Goal: Task Accomplishment & Management: Use online tool/utility

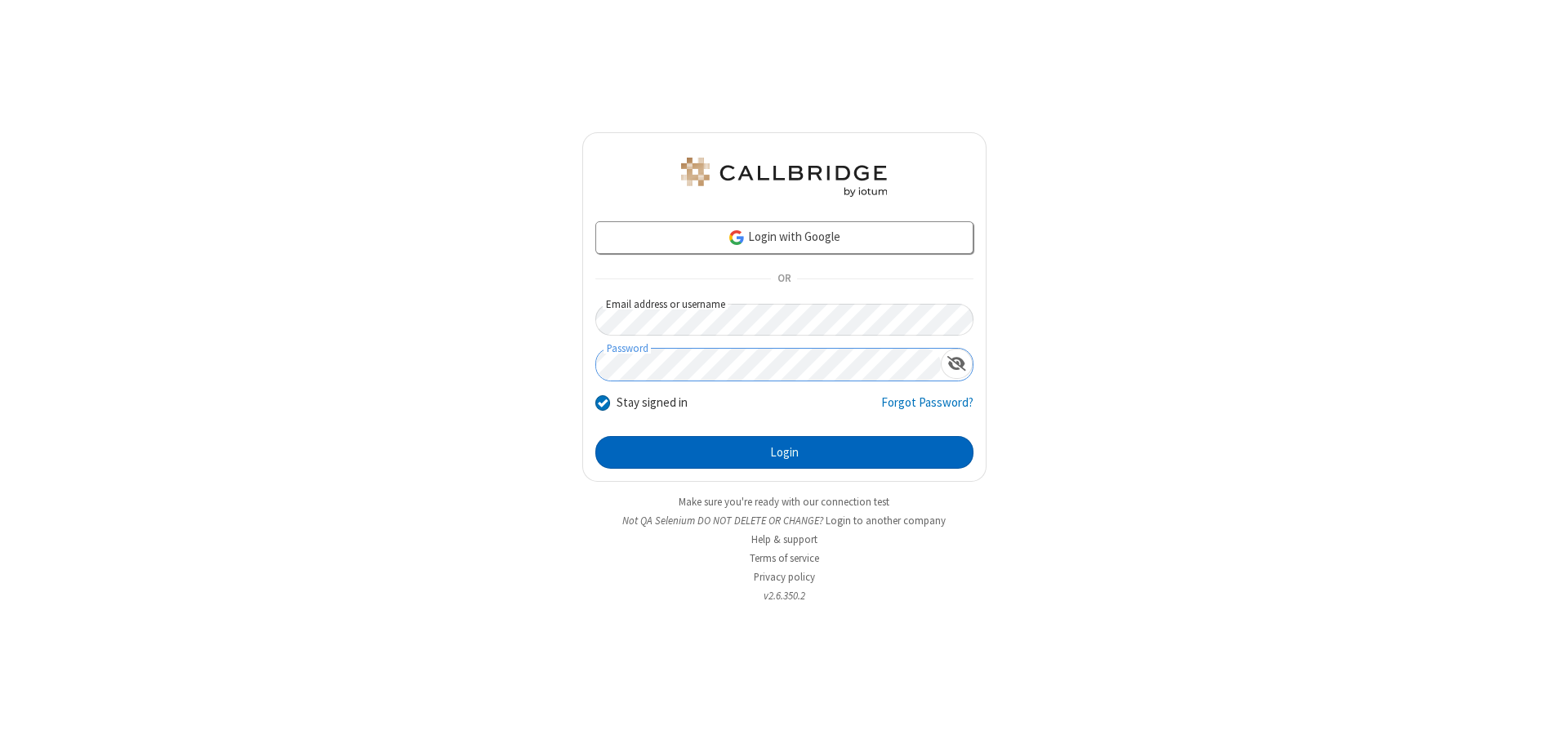
click at [784, 453] on button "Login" at bounding box center [784, 453] width 378 height 32
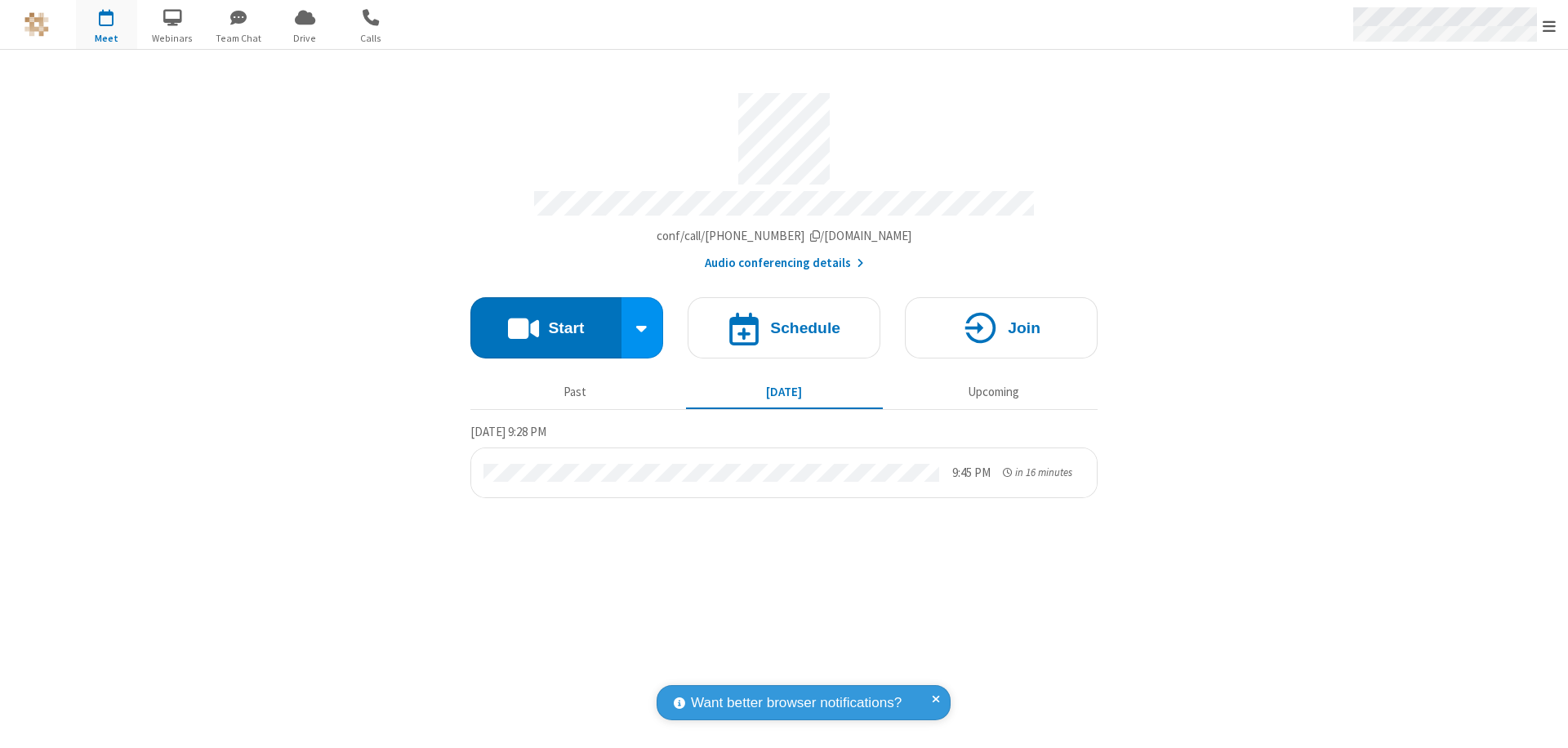
click at [1549, 26] on span "Open menu" at bounding box center [1549, 26] width 13 height 16
click at [305, 37] on span "Drive" at bounding box center [305, 37] width 61 height 14
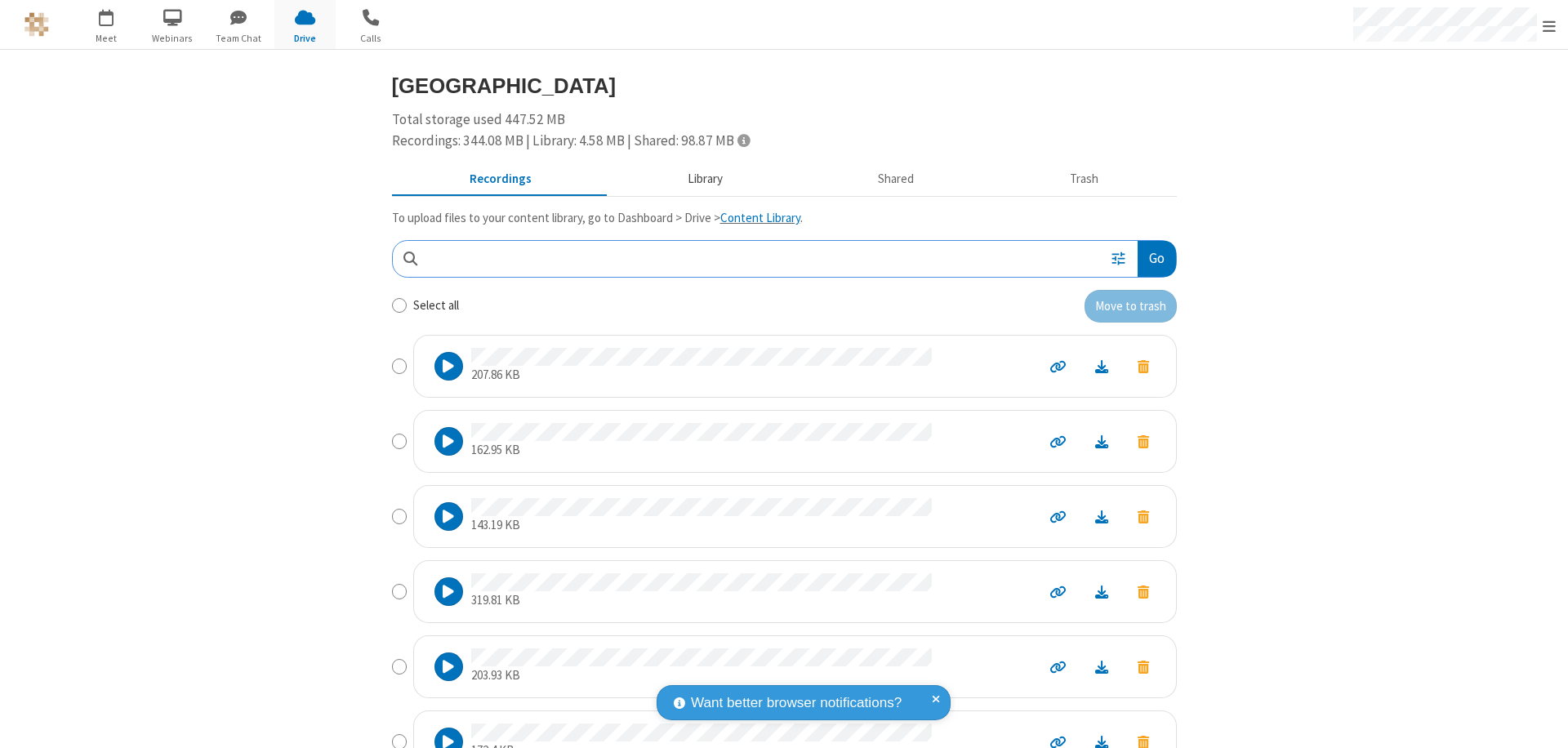
click at [696, 179] on button "Library" at bounding box center [705, 180] width 191 height 31
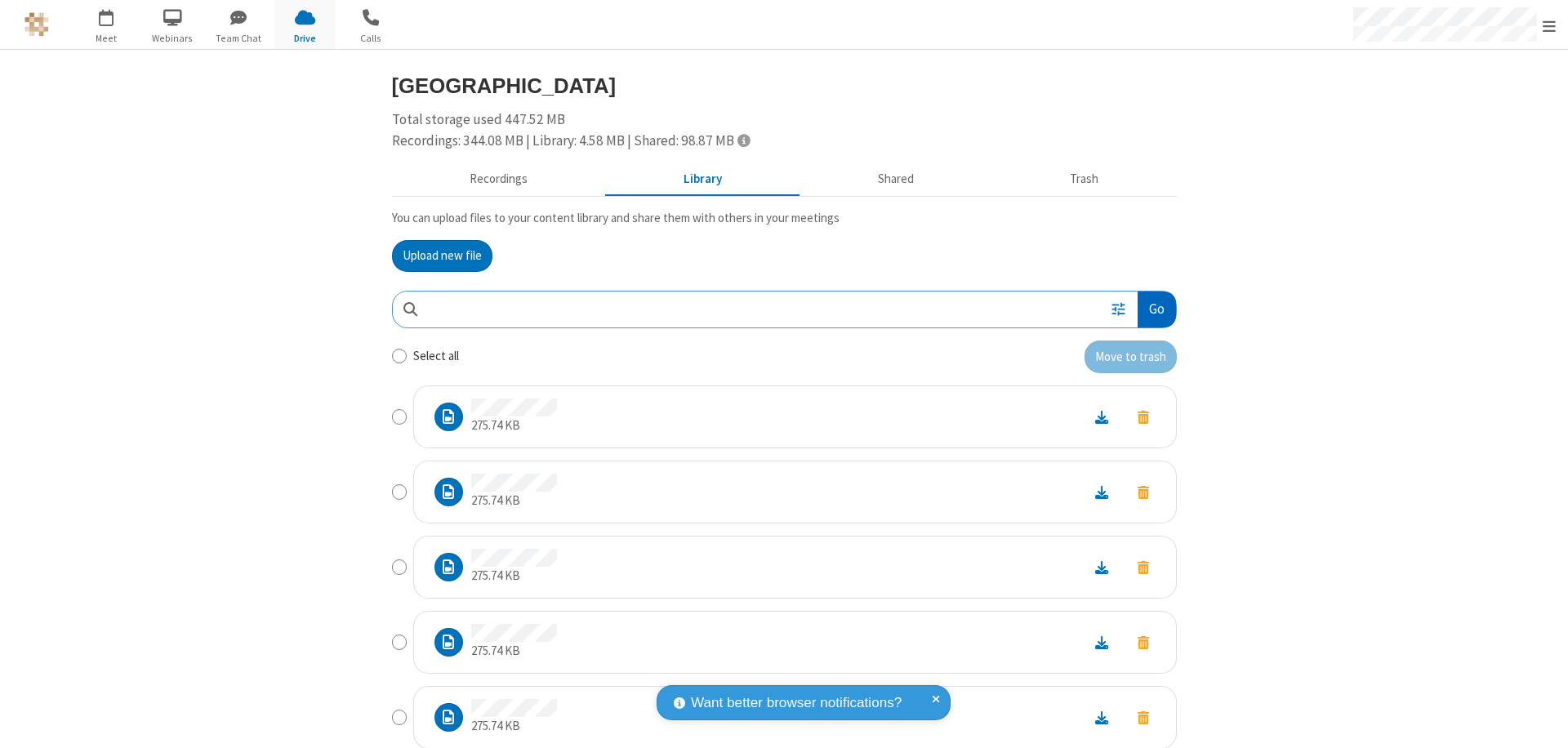
click at [1150, 309] on button "Go" at bounding box center [1155, 310] width 37 height 36
click at [435, 256] on button "Upload new file" at bounding box center [441, 256] width 100 height 32
